Goal: Transaction & Acquisition: Purchase product/service

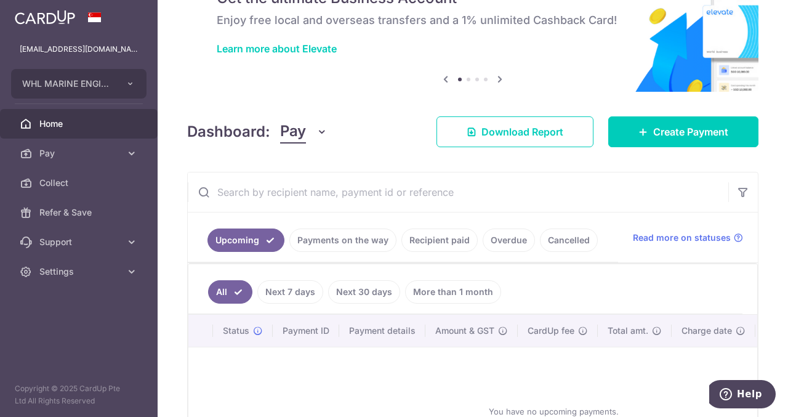
scroll to position [62, 0]
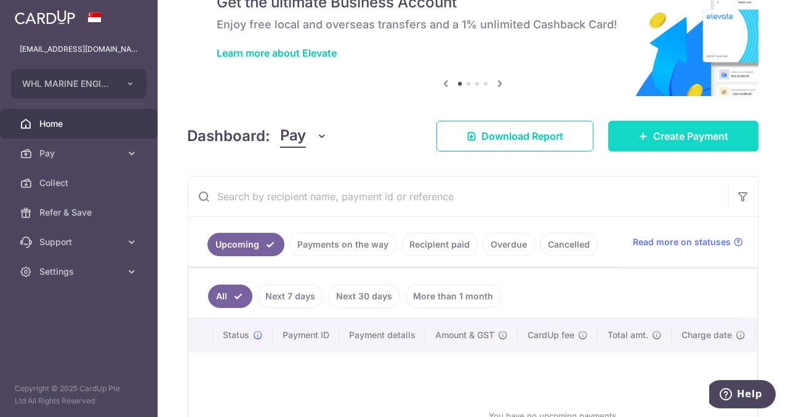
click at [687, 134] on span "Create Payment" at bounding box center [690, 136] width 75 height 15
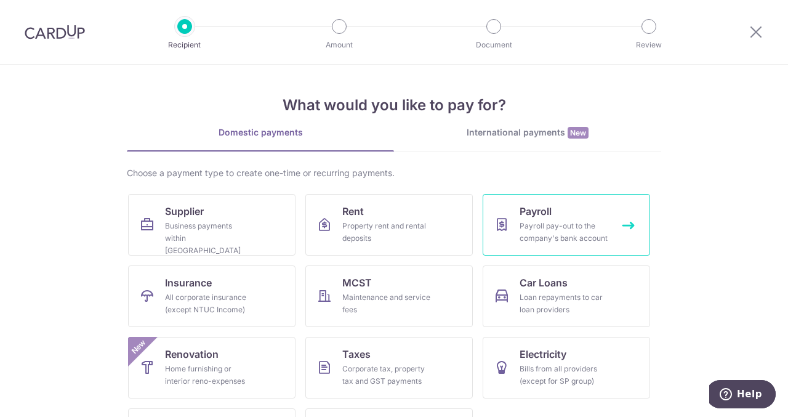
click at [527, 228] on div "Payroll pay-out to the company's bank account" at bounding box center [563, 232] width 89 height 25
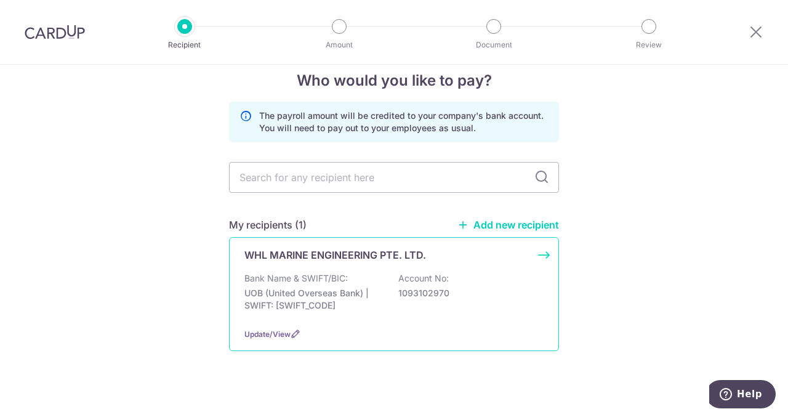
scroll to position [30, 0]
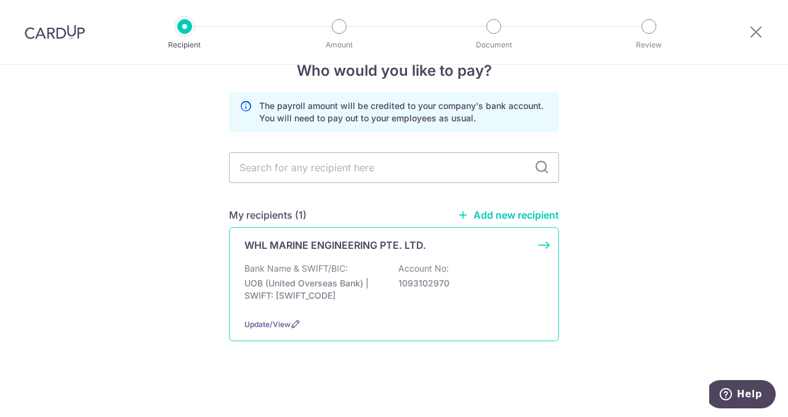
click at [481, 287] on p "1093102970" at bounding box center [467, 283] width 138 height 12
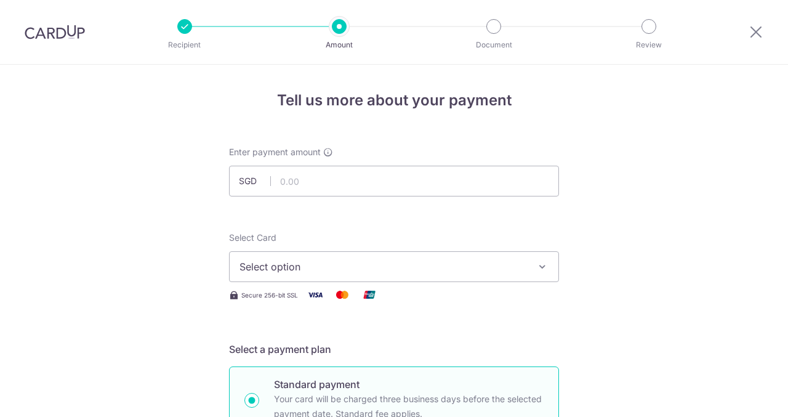
scroll to position [62, 0]
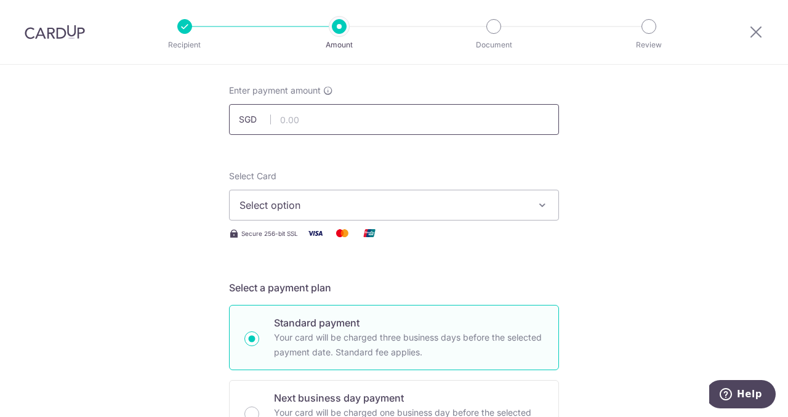
click at [303, 118] on input "text" at bounding box center [394, 119] width 330 height 31
type input "82,416.74"
click at [347, 205] on span "Select option" at bounding box center [382, 205] width 287 height 15
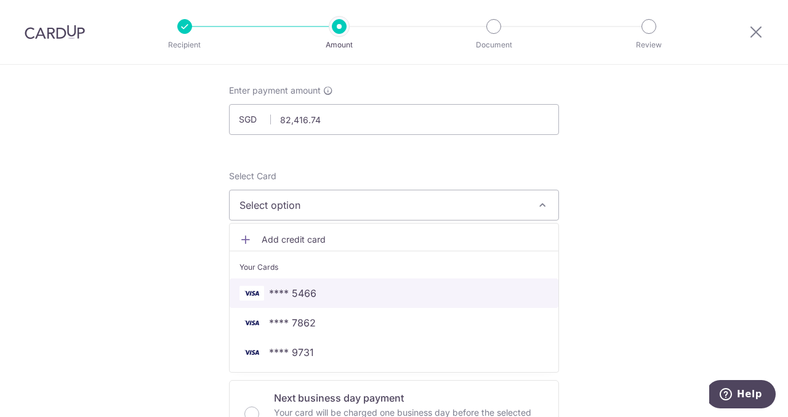
drag, startPoint x: 291, startPoint y: 291, endPoint x: 153, endPoint y: 237, distance: 148.7
click at [291, 291] on span "**** 5466" at bounding box center [292, 293] width 47 height 15
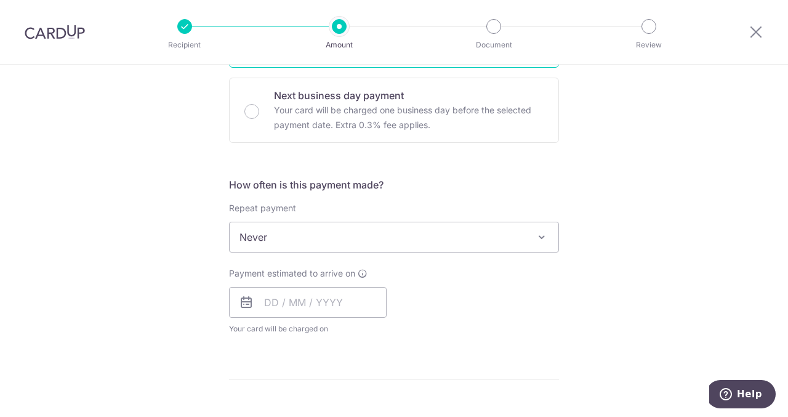
scroll to position [369, 0]
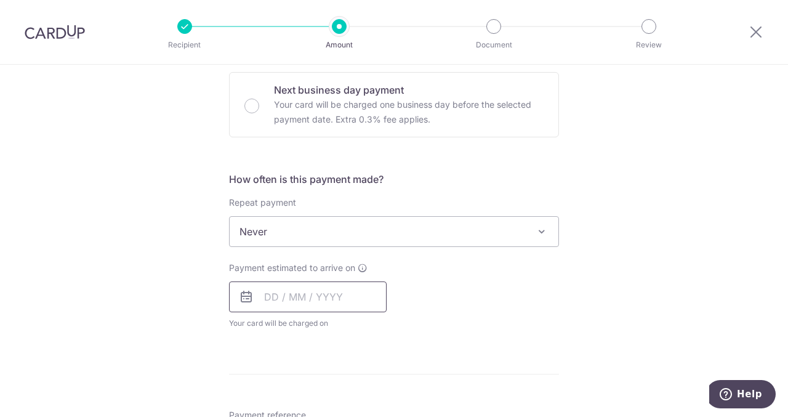
click at [348, 287] on input "text" at bounding box center [308, 296] width 158 height 31
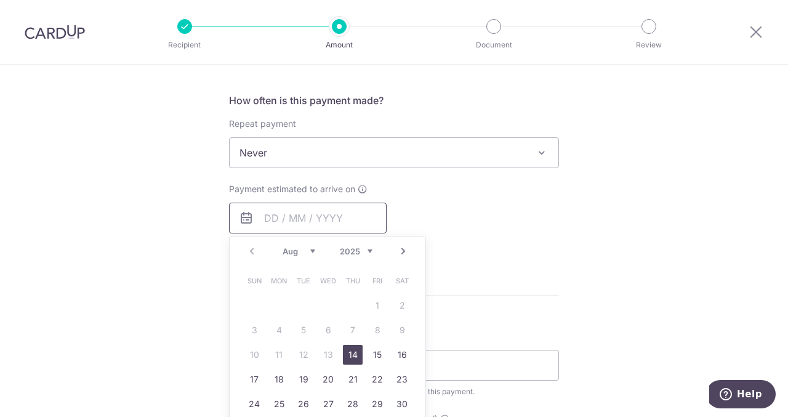
scroll to position [492, 0]
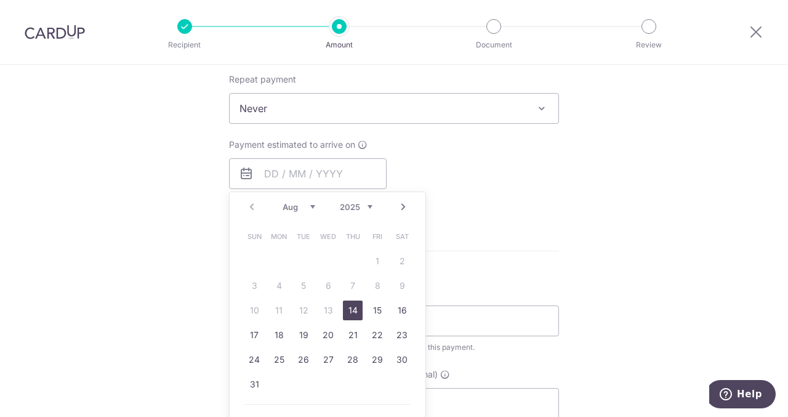
click at [350, 303] on link "14" at bounding box center [353, 310] width 20 height 20
type input "[DATE]"
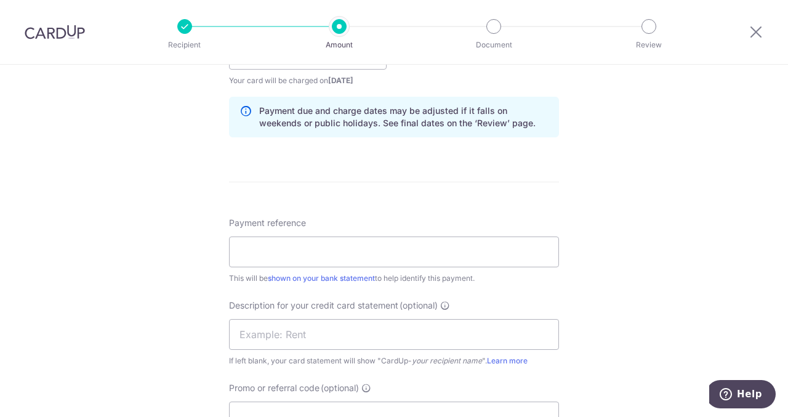
scroll to position [677, 0]
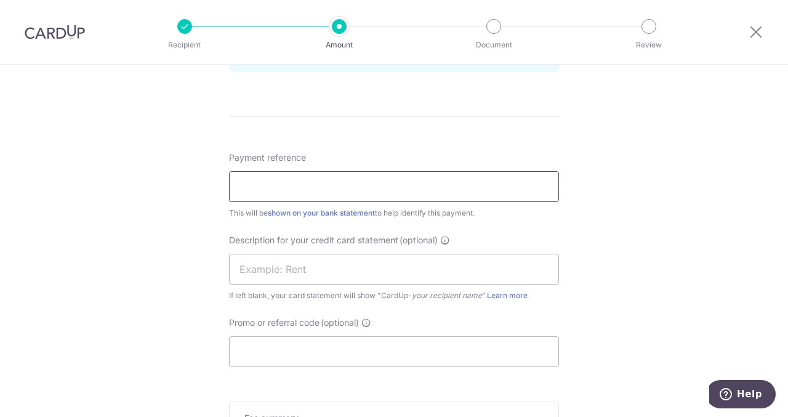
click at [347, 191] on input "Payment reference" at bounding box center [394, 186] width 330 height 31
type input "WORKERS SALARY"
type input "2024whl16"
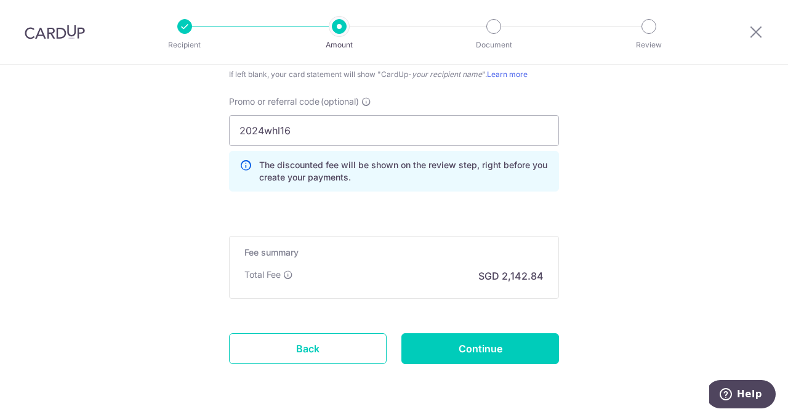
scroll to position [912, 0]
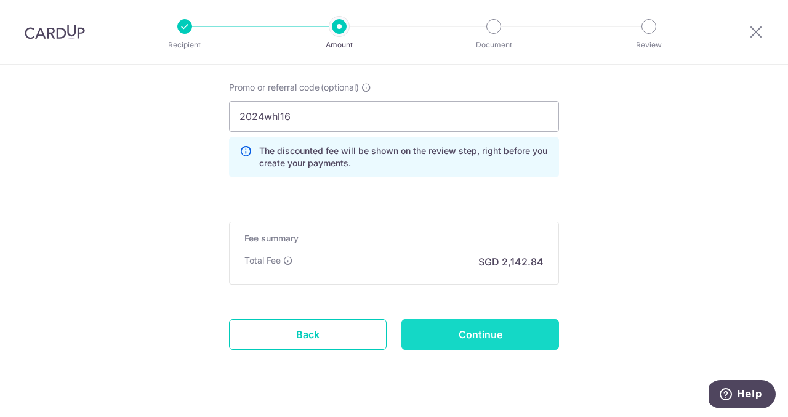
click at [467, 332] on input "Continue" at bounding box center [480, 334] width 158 height 31
type input "Create Schedule"
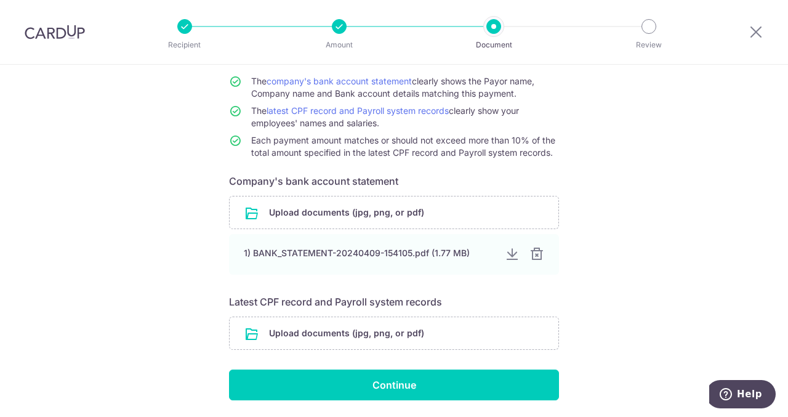
scroll to position [123, 0]
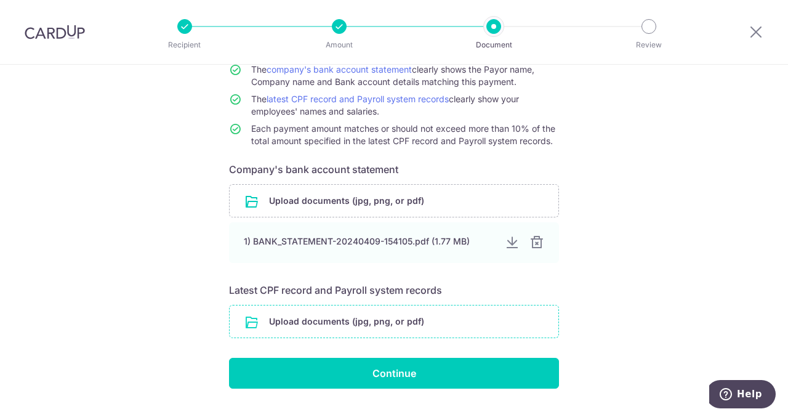
click at [358, 319] on input "file" at bounding box center [394, 321] width 329 height 32
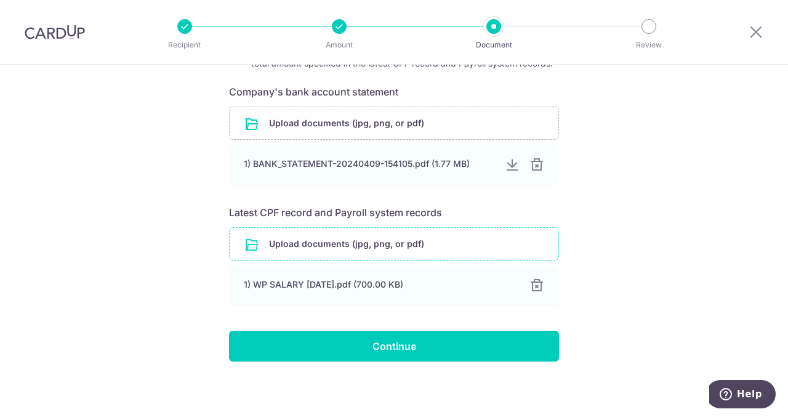
scroll to position [201, 0]
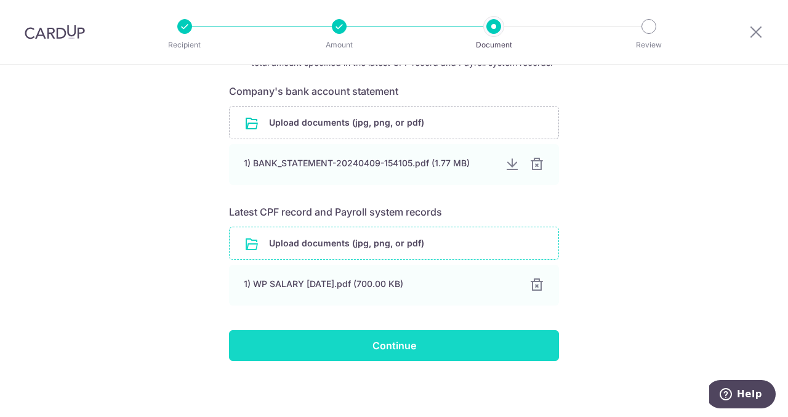
click at [373, 342] on input "Continue" at bounding box center [394, 345] width 330 height 31
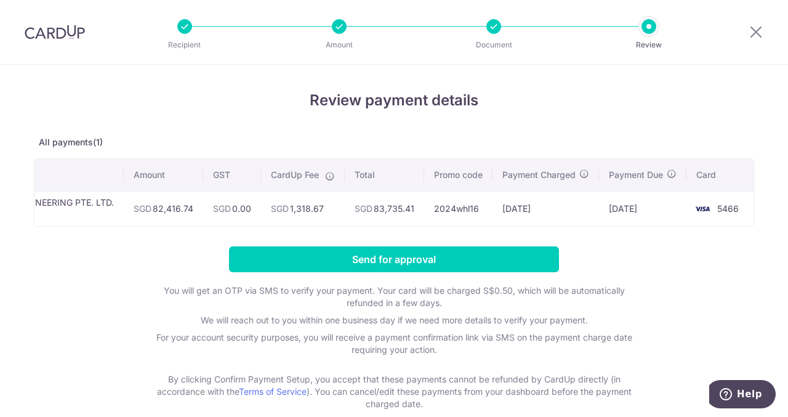
scroll to position [0, 100]
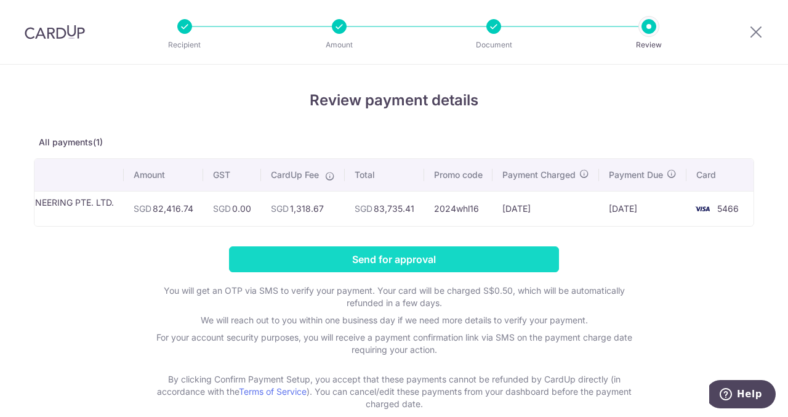
click at [394, 267] on input "Send for approval" at bounding box center [394, 259] width 330 height 26
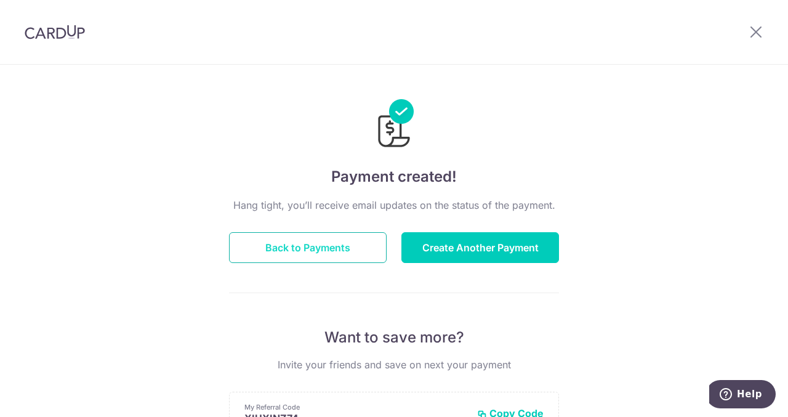
click at [289, 247] on button "Back to Payments" at bounding box center [308, 247] width 158 height 31
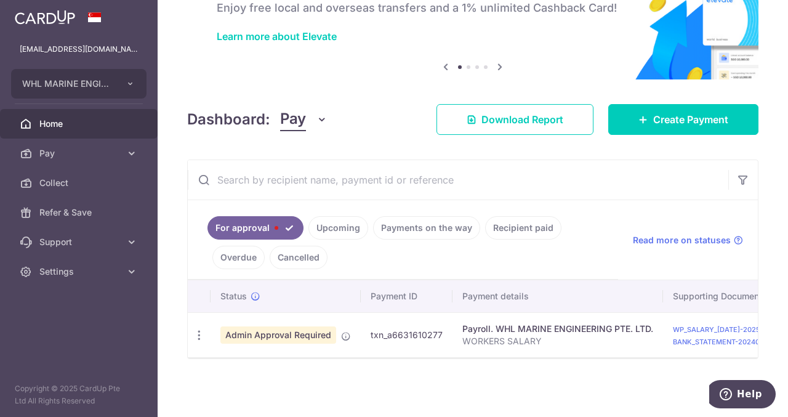
drag, startPoint x: 456, startPoint y: 358, endPoint x: 325, endPoint y: 359, distance: 131.1
click at [348, 355] on div "Status Payment ID Payment details Supporting Documents Amount & GST CardUp fee …" at bounding box center [473, 319] width 570 height 78
